Goal: Obtain resource: Download file/media

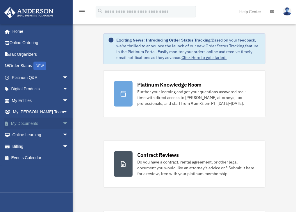
click at [30, 123] on link "My Documents arrow_drop_down" at bounding box center [40, 124] width 73 height 12
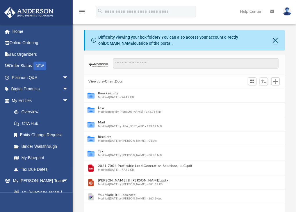
scroll to position [5, 5]
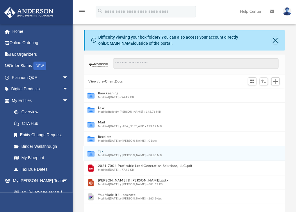
click at [100, 151] on button "Tax" at bounding box center [180, 152] width 165 height 4
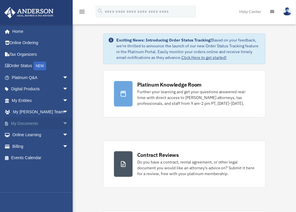
click at [26, 122] on link "My Documents arrow_drop_down" at bounding box center [40, 124] width 73 height 12
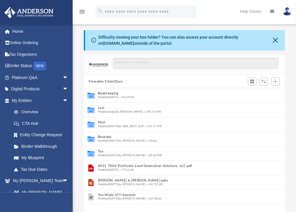
scroll to position [128, 197]
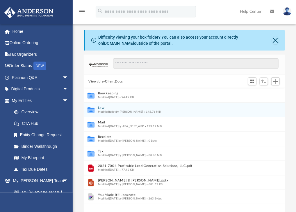
click at [102, 108] on button "Law" at bounding box center [180, 108] width 165 height 4
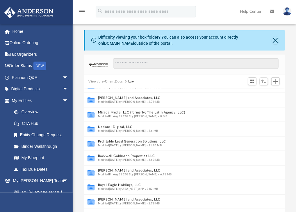
scroll to position [229, 0]
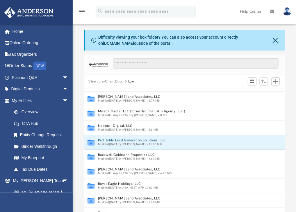
click at [123, 141] on button "Profitable Lead Generation Solutions, LLC" at bounding box center [178, 141] width 161 height 4
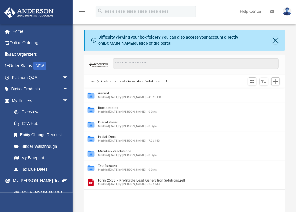
scroll to position [0, 0]
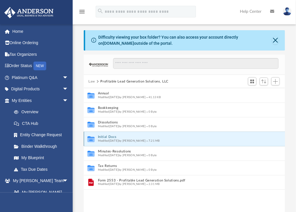
click at [109, 137] on button "Initial Docs" at bounding box center [180, 138] width 165 height 4
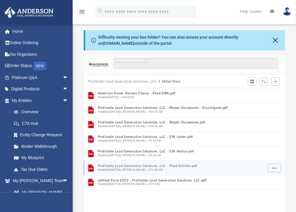
click at [161, 165] on button "Profitable Lead Generation Solutions, LLC - Filed Articles.pdf" at bounding box center [180, 167] width 165 height 4
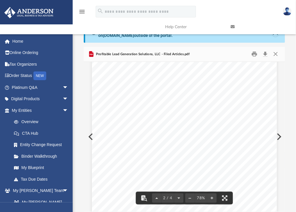
scroll to position [262, 0]
click at [277, 54] on button "Close" at bounding box center [275, 54] width 10 height 9
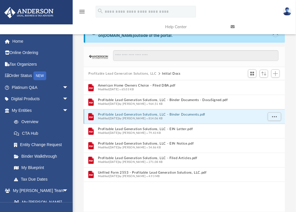
click at [170, 113] on button "Profitable Lead Generation Solutions, LLC - Binder Documents.pdf" at bounding box center [180, 115] width 165 height 4
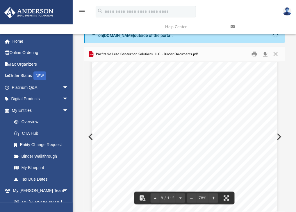
scroll to position [1772, 0]
click at [278, 53] on button "Close" at bounding box center [275, 54] width 10 height 9
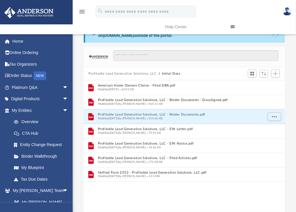
click at [103, 73] on button "Profitable Lead Generation Solutions, LLC" at bounding box center [122, 73] width 68 height 5
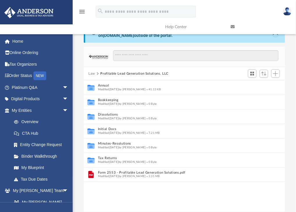
click at [90, 73] on button "Law" at bounding box center [91, 73] width 7 height 5
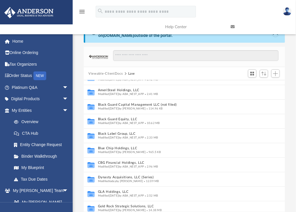
scroll to position [24, 0]
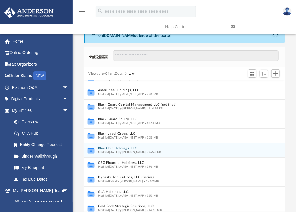
click at [129, 147] on button "Blue Chip Holdings, LLC" at bounding box center [178, 149] width 161 height 4
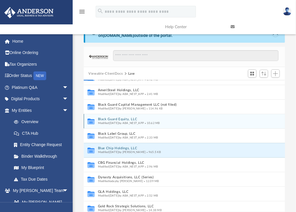
scroll to position [0, 0]
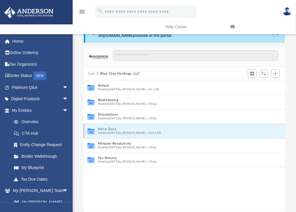
click at [111, 128] on button "Initial Docs" at bounding box center [180, 130] width 165 height 4
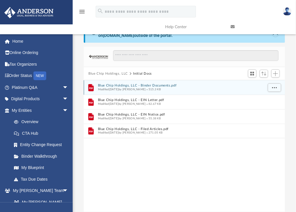
click at [156, 85] on button "Blue Chip Holdings, LLC - Binder Documents.pdf" at bounding box center [180, 86] width 165 height 4
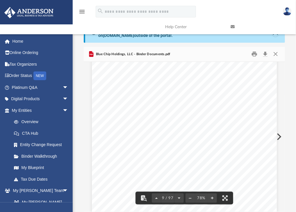
scroll to position [2000, 0]
